Goal: Transaction & Acquisition: Purchase product/service

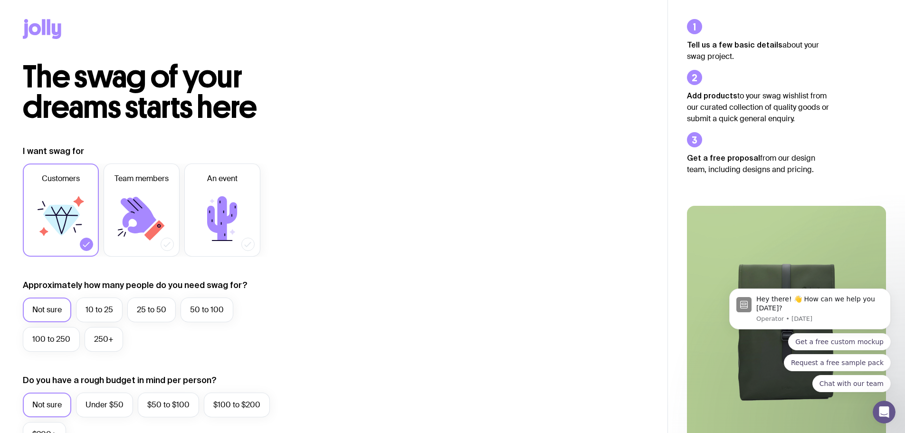
click at [37, 29] on icon at bounding box center [42, 29] width 38 height 20
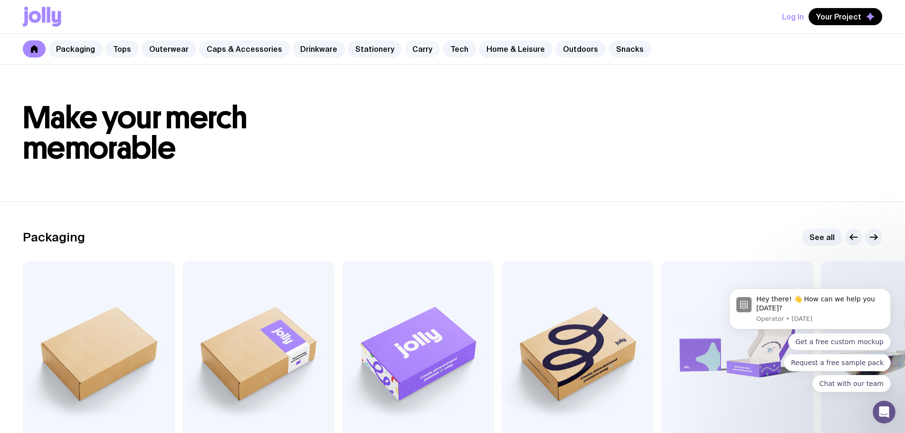
click at [412, 47] on link "Carry" at bounding box center [422, 48] width 35 height 17
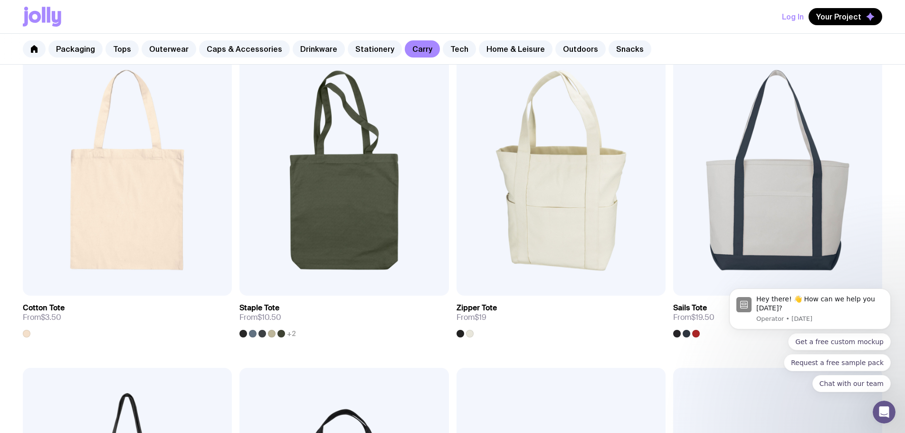
scroll to position [190, 0]
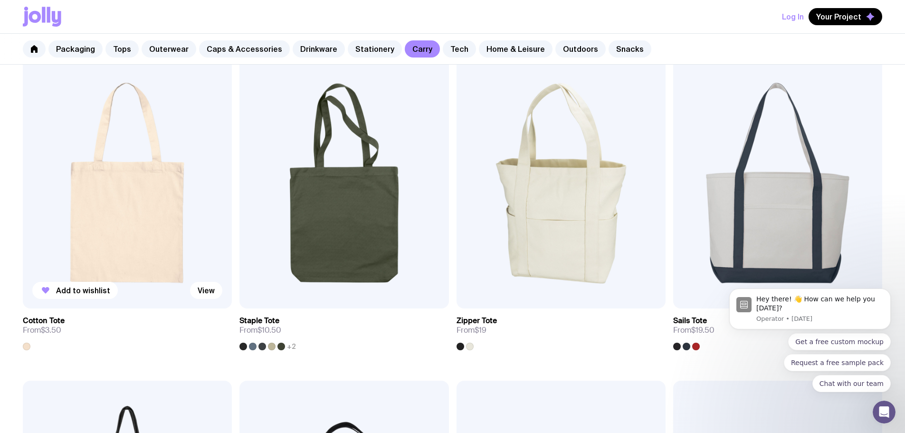
click at [89, 171] on img at bounding box center [127, 182] width 209 height 251
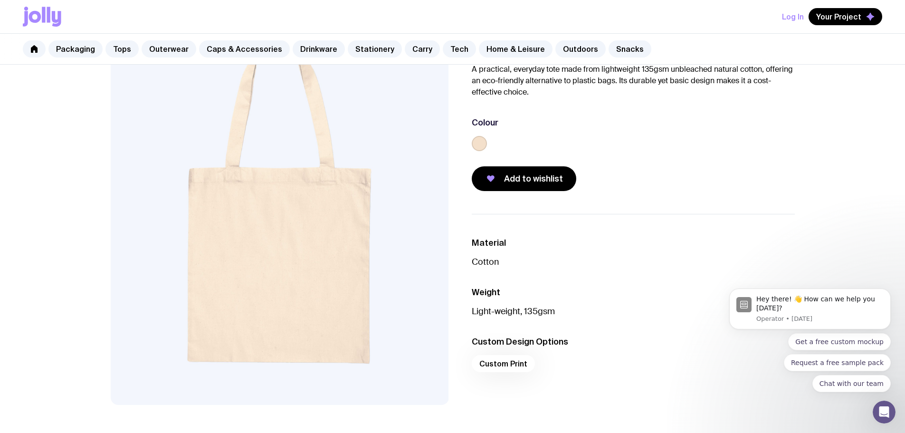
scroll to position [95, 0]
